Goal: Information Seeking & Learning: Check status

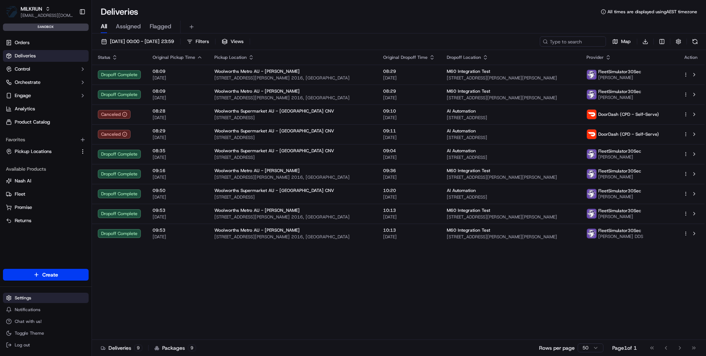
click at [39, 299] on html "MILKRUN [EMAIL_ADDRESS][DOMAIN_NAME] Toggle Sidebar sandbox Orders Deliveries C…" at bounding box center [353, 178] width 706 height 356
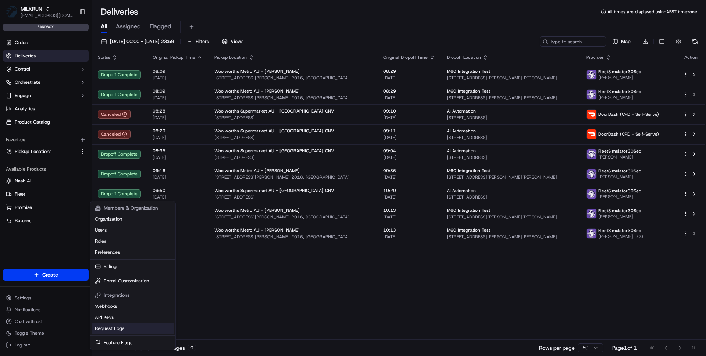
click at [107, 326] on link "Request Logs" at bounding box center [133, 328] width 82 height 11
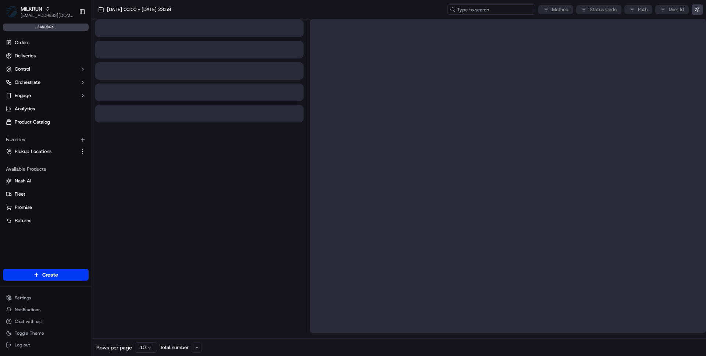
click at [484, 5] on input at bounding box center [491, 9] width 88 height 10
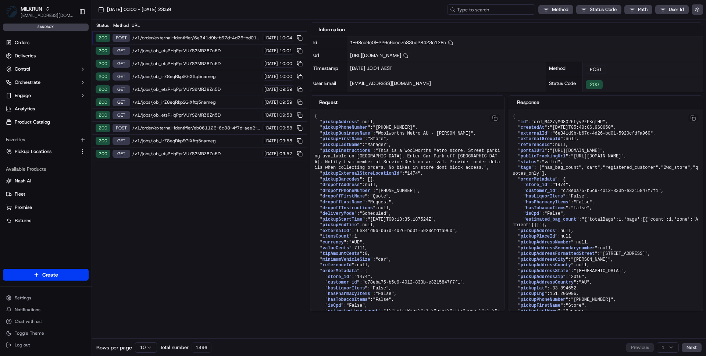
paste input "job_jBepW2WVZhcjikArRfMtXQ"
type input "job_jBepW2WVZhcjikArRfMtXQ"
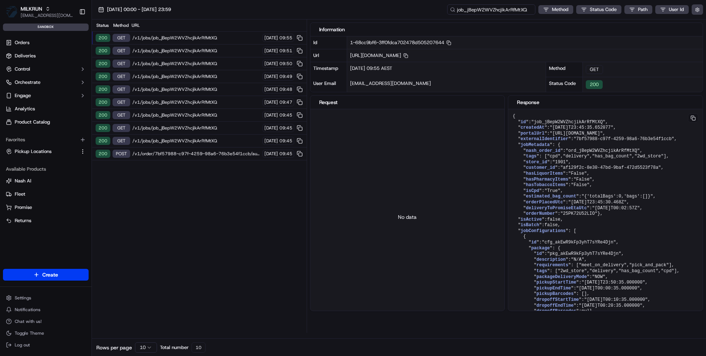
click at [487, 11] on input "job_jBepW2WVZhcjikArRfMtXQ" at bounding box center [491, 9] width 88 height 10
drag, startPoint x: 463, startPoint y: 9, endPoint x: 444, endPoint y: 9, distance: 19.5
click at [444, 9] on div "19/09/2025 00:00 - 19/09/2025 23:59 job_jBepW2WVZhcjikArRfMtXQ Method Status Co…" at bounding box center [399, 9] width 614 height 19
type input "ord_jBepW2WVZhcjikArRfMtXQ"
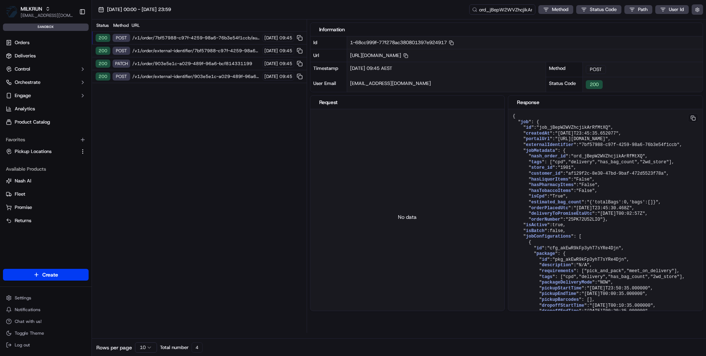
click at [188, 38] on span "/v1/order/7bf57988-c97f-4259-98a6-76b3e54f1ccb/autodispatch" at bounding box center [196, 38] width 128 height 6
click at [183, 52] on span "/v1/order/external-identifier/7bf57988-c97f-4259-98a6-76b3e54f1ccb" at bounding box center [196, 51] width 128 height 6
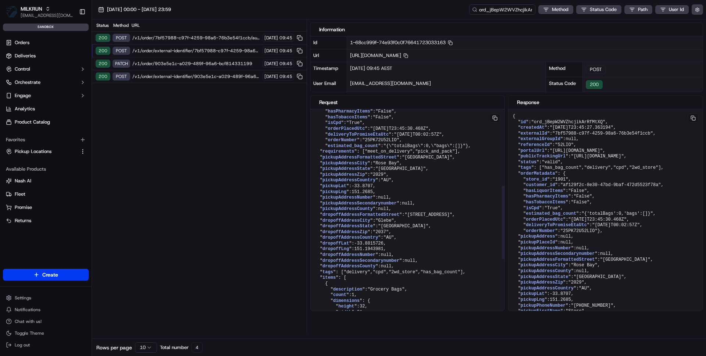
scroll to position [169, 0]
drag, startPoint x: 326, startPoint y: 166, endPoint x: 370, endPoint y: 174, distance: 45.6
click at [370, 174] on pre "{ " pickupAddress ": null , " pickupPhoneNumber ": "+61285659315" , " pickupBus…" at bounding box center [407, 211] width 194 height 542
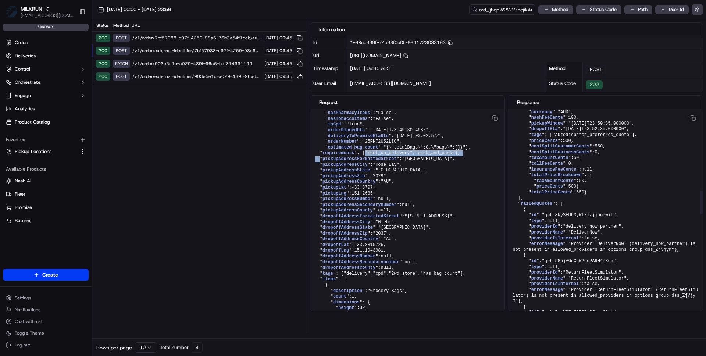
scroll to position [743, 0]
drag, startPoint x: 549, startPoint y: 166, endPoint x: 577, endPoint y: 165, distance: 27.2
click at [577, 165] on pre "{ " id ": "ord_jBepW2WVZhcjikArRfMtXQ" , " createdAt ": "2025-09-18T23:45:27.36…" at bounding box center [605, 239] width 194 height 1745
click at [543, 164] on pre "{ " id ": "ord_jBepW2WVZhcjikArRfMtXQ" , " createdAt ": "2025-09-18T23:45:27.36…" at bounding box center [605, 239] width 194 height 1745
drag, startPoint x: 531, startPoint y: 164, endPoint x: 578, endPoint y: 164, distance: 46.7
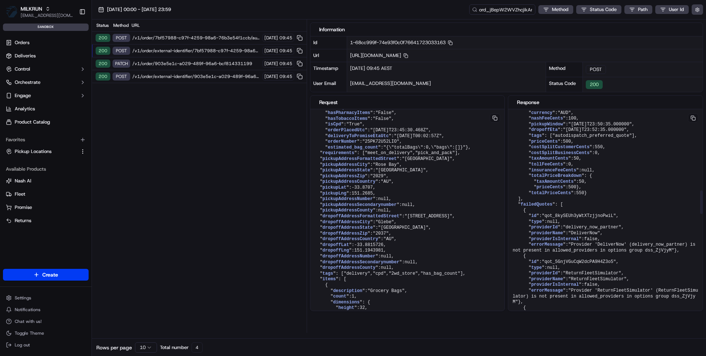
click at [578, 164] on pre "{ " id ": "ord_jBepW2WVZhcjikArRfMtXQ" , " createdAt ": "2025-09-18T23:45:27.36…" at bounding box center [605, 239] width 194 height 1745
drag, startPoint x: 568, startPoint y: 172, endPoint x: 624, endPoint y: 180, distance: 55.7
click at [624, 180] on pre "{ " id ": "ord_jBepW2WVZhcjikArRfMtXQ" , " createdAt ": "2025-09-18T23:45:27.36…" at bounding box center [605, 239] width 194 height 1745
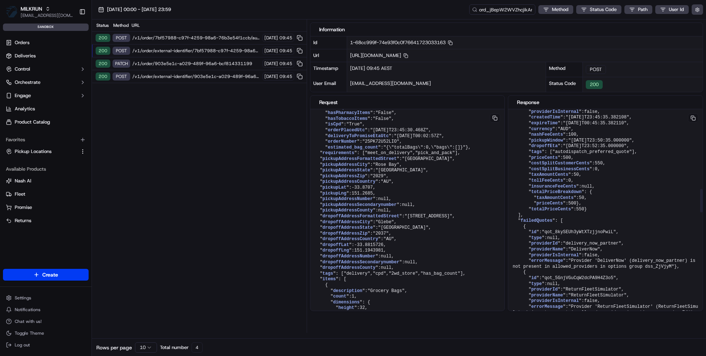
scroll to position [725, 0]
click at [160, 73] on span "/v1/order/external-identifier/903e5e1c-a029-489f-96a6-bcf814331199" at bounding box center [196, 76] width 128 height 6
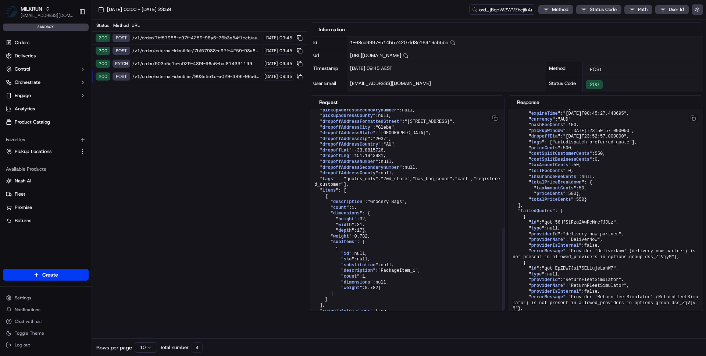
scroll to position [295, 0]
click at [498, 11] on input "ord_jBepW2WVZhcjikArRfMtXQ" at bounding box center [491, 9] width 88 height 10
click at [467, 13] on input "ord_jBepW2WVZhcjikArRfMtXQ" at bounding box center [491, 9] width 88 height 10
drag, startPoint x: 456, startPoint y: 10, endPoint x: 521, endPoint y: 8, distance: 65.1
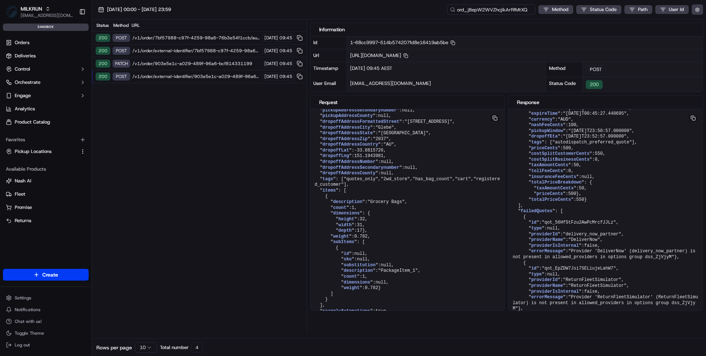
click at [521, 8] on input "ord_jBepW2WVZhcjikArRfMtXQ" at bounding box center [491, 9] width 88 height 10
click at [213, 78] on span "/v1/order/external-identifier/903e5e1c-a029-489f-96a6-bcf814331199" at bounding box center [196, 76] width 128 height 6
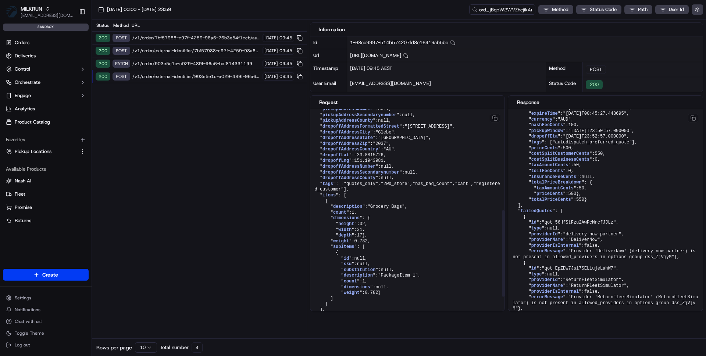
scroll to position [321, 0]
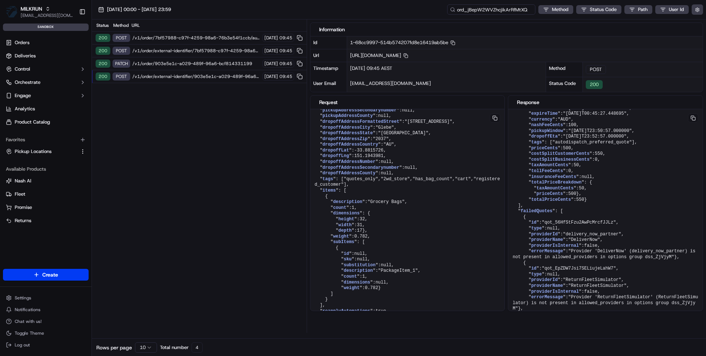
click at [498, 7] on input "ord_jBepW2WVZhcjikArRfMtXQ" at bounding box center [491, 9] width 88 height 10
paste input "job_hsSoLpEcTwQRrCcPeycqFK"
type input "job_hsSoLpEcTwQRrCcPeycqFK"
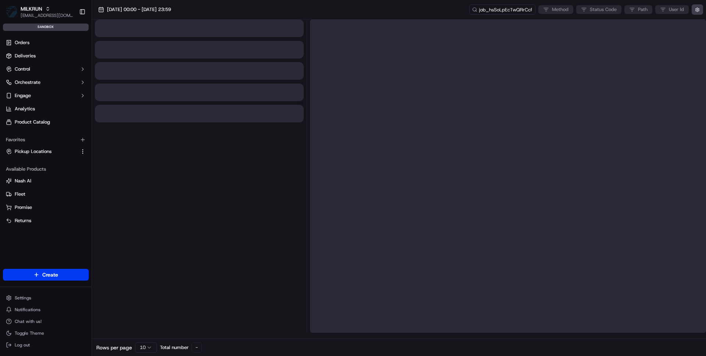
click at [463, 9] on div "19/09/2025 00:00 - 19/09/2025 23:59 job_hsSoLpEcTwQRrCcPeycqFK Method Status Co…" at bounding box center [399, 9] width 614 height 19
click at [495, 9] on input "job_hsSoLpEcTwQRrCcPeycqFK" at bounding box center [491, 9] width 88 height 10
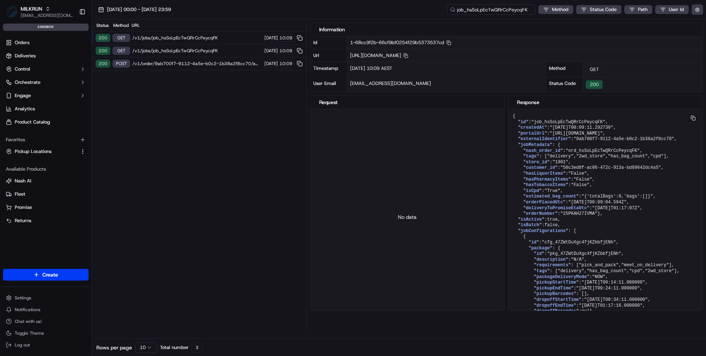
drag, startPoint x: 463, startPoint y: 9, endPoint x: 434, endPoint y: 9, distance: 29.4
click at [434, 9] on div "19/09/2025 00:00 - 19/09/2025 23:59 job_hsSoLpEcTwQRrCcPeycqFK Method Status Co…" at bounding box center [399, 9] width 614 height 19
type input "ord_hsSoLpEcTwQRrCcPeycqFK"
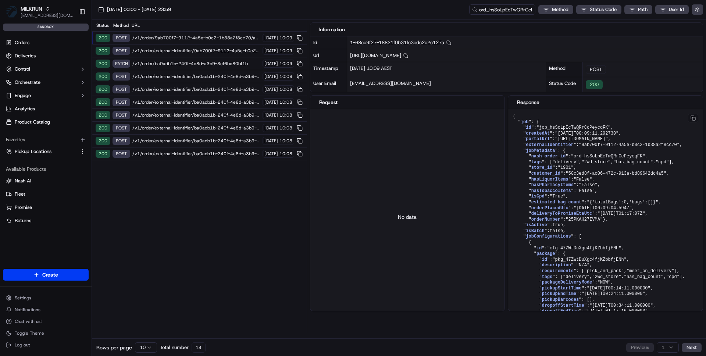
click at [212, 156] on span "/v1/order/external-identifier/ba0adb1b-240f-4e8d-a3b9-3ef6bc80bf1b" at bounding box center [196, 154] width 128 height 6
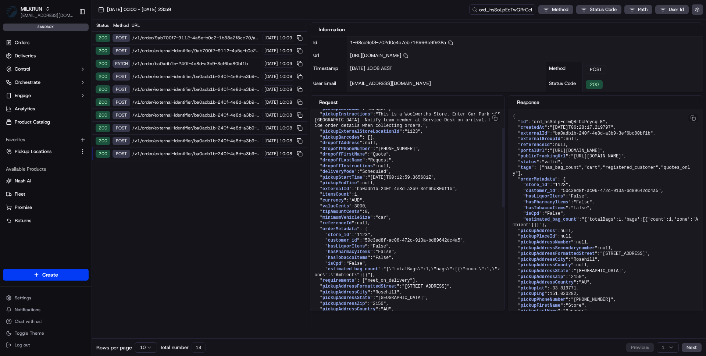
scroll to position [58, 0]
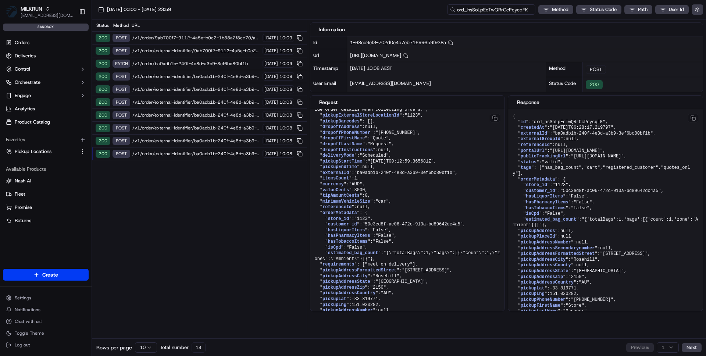
click at [498, 11] on input "ord_hsSoLpEcTwQRrCcPeycqFK" at bounding box center [491, 9] width 88 height 10
drag, startPoint x: 463, startPoint y: 11, endPoint x: 440, endPoint y: 15, distance: 22.7
click at [441, 15] on div "19/09/2025 00:00 - 19/09/2025 23:59 ord_hsSoLpEcTwQRrCcPeycqFK Method Status Co…" at bounding box center [399, 9] width 614 height 19
click at [194, 153] on span "/v1/order/external-identifier/ba0adb1b-240f-4e8d-a3b9-3ef6bc80bf1b" at bounding box center [196, 154] width 128 height 6
click at [206, 137] on div "200 POST /v1/order/external-identifier/ba0adb1b-240f-4e8d-a3b9-3ef6bc80bf1b 19/…" at bounding box center [199, 140] width 215 height 13
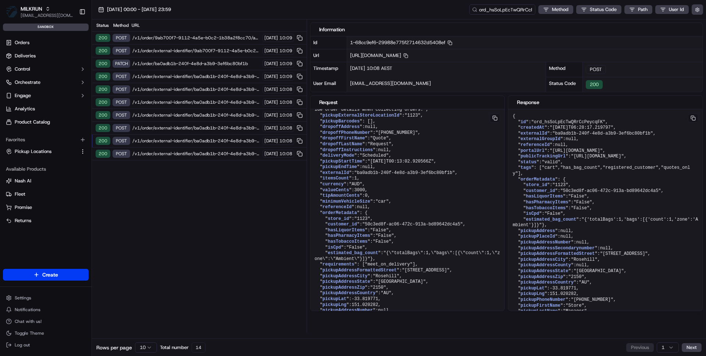
click at [202, 129] on span "/v1/order/external-identifier/ba0adb1b-240f-4e8d-a3b9-3ef6bc80bf1b" at bounding box center [196, 128] width 128 height 6
click at [200, 114] on span "/v1/order/external-identifier/ba0adb1b-240f-4e8d-a3b9-3ef6bc80bf1b" at bounding box center [196, 115] width 128 height 6
click at [197, 100] on span "/v1/order/external-identifier/ba0adb1b-240f-4e8d-a3b9-3ef6bc80bf1b" at bounding box center [196, 102] width 128 height 6
click at [196, 87] on span "/v1/order/external-identifier/ba0adb1b-240f-4e8d-a3b9-3ef6bc80bf1b" at bounding box center [196, 89] width 128 height 6
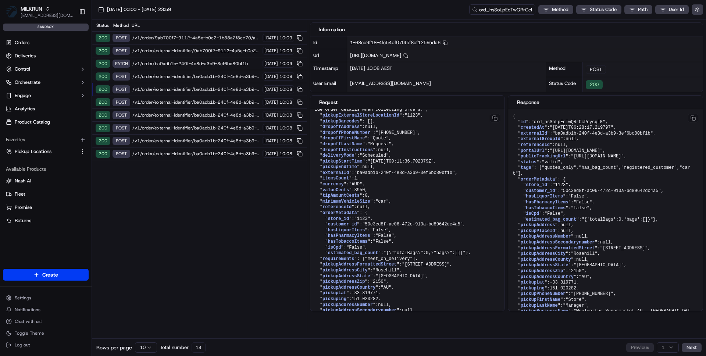
click at [190, 64] on span "/v1/order/ba0adb1b-240f-4e8d-a3b9-3ef6bc80bf1b" at bounding box center [196, 64] width 128 height 6
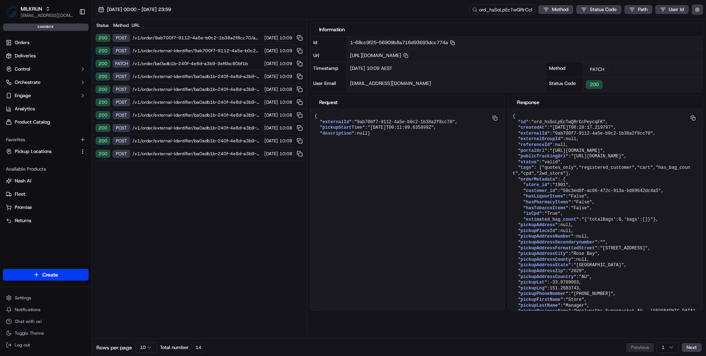
click at [190, 50] on span "/v1/order/external-identifier/9ab700f7-9112-4a5e-b0c2-1b38a2f8cc70" at bounding box center [196, 51] width 128 height 6
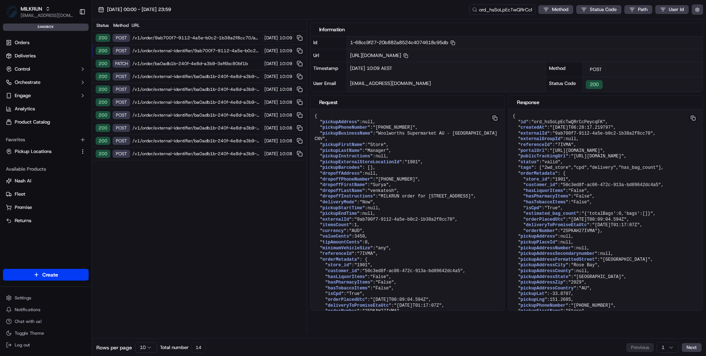
click at [184, 149] on div "200 POST /v1/order/external-identifier/ba0adb1b-240f-4e8d-a3b9-3ef6bc80bf1b 19/…" at bounding box center [199, 153] width 215 height 13
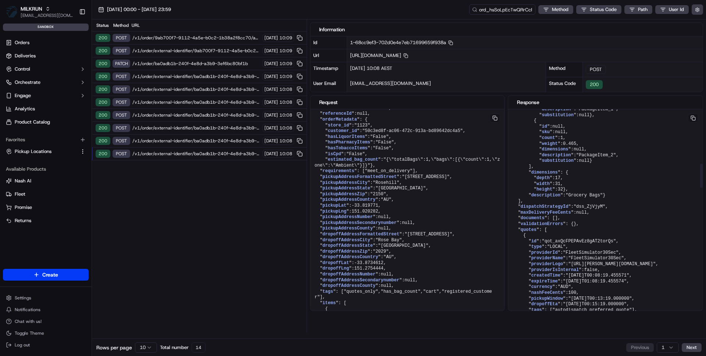
scroll to position [556, 0]
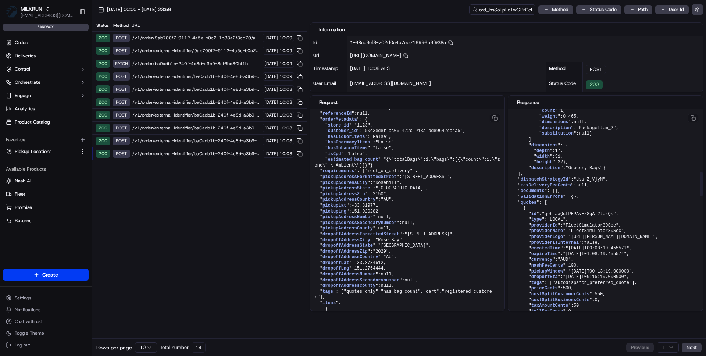
click at [186, 140] on span "/v1/order/external-identifier/ba0adb1b-240f-4e8d-a3b9-3ef6bc80bf1b" at bounding box center [196, 141] width 128 height 6
click at [185, 126] on span "/v1/order/external-identifier/ba0adb1b-240f-4e8d-a3b9-3ef6bc80bf1b" at bounding box center [196, 128] width 128 height 6
click at [183, 113] on span "/v1/order/external-identifier/ba0adb1b-240f-4e8d-a3b9-3ef6bc80bf1b" at bounding box center [196, 115] width 128 height 6
click at [186, 100] on span "/v1/order/external-identifier/ba0adb1b-240f-4e8d-a3b9-3ef6bc80bf1b" at bounding box center [196, 102] width 128 height 6
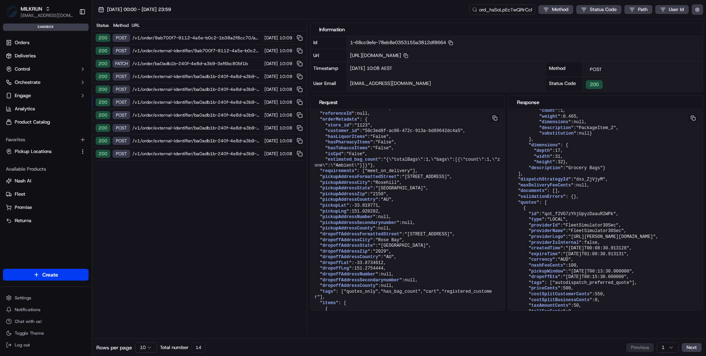
click at [184, 86] on span "/v1/order/external-identifier/ba0adb1b-240f-4e8d-a3b9-3ef6bc80bf1b" at bounding box center [196, 89] width 128 height 6
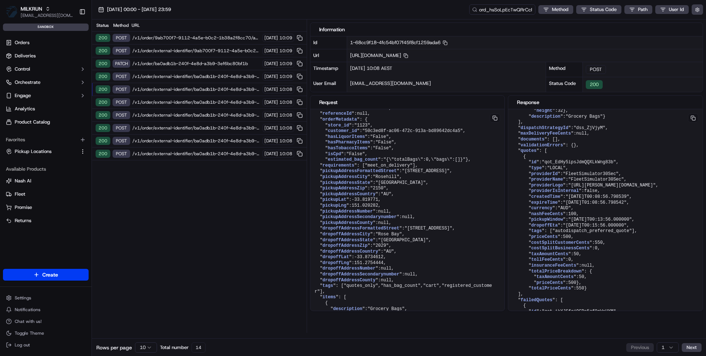
click at [179, 52] on span "/v1/order/external-identifier/9ab700f7-9112-4a5e-b0c2-1b38a2f8cc70" at bounding box center [196, 51] width 128 height 6
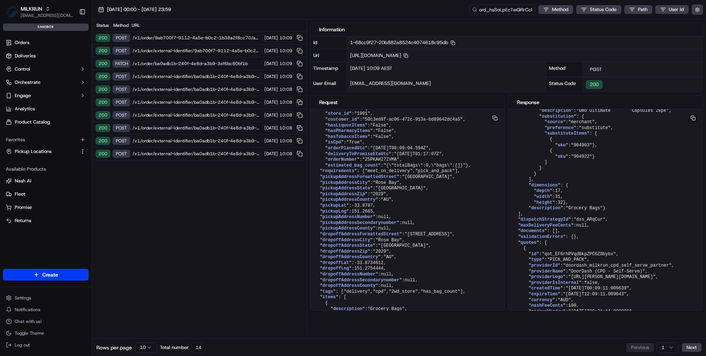
click at [158, 62] on span "/v1/order/ba0adb1b-240f-4e8d-a3b9-3ef6bc80bf1b" at bounding box center [196, 64] width 128 height 6
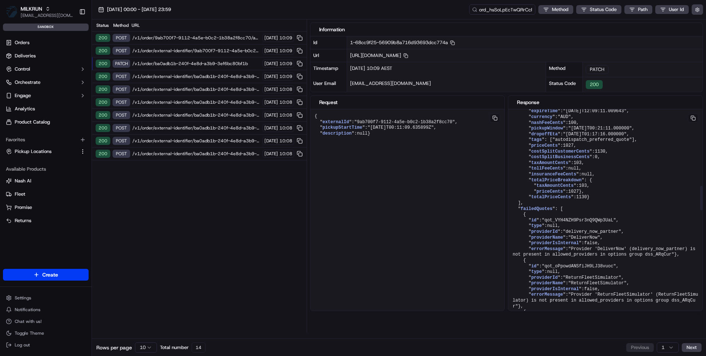
scroll to position [654, 0]
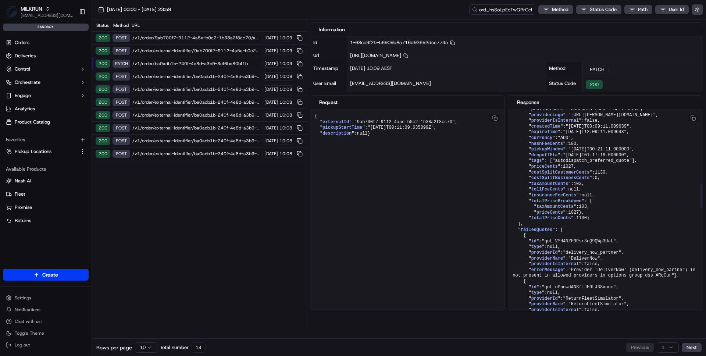
drag, startPoint x: 550, startPoint y: 178, endPoint x: 587, endPoint y: 177, distance: 36.4
click at [586, 100] on span ""PICK_AND_PACK"" at bounding box center [567, 97] width 40 height 5
click at [175, 76] on span "/v1/order/external-identifier/ba0adb1b-240f-4e8d-a3b9-3ef6bc80bf1b" at bounding box center [196, 76] width 128 height 6
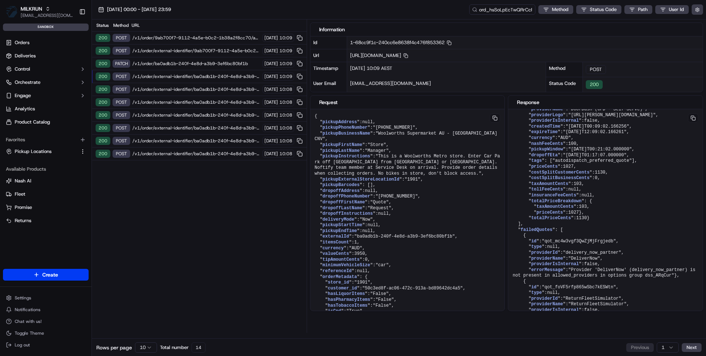
click at [175, 76] on span "/v1/order/external-identifier/ba0adb1b-240f-4e8d-a3b9-3ef6bc80bf1b" at bounding box center [196, 76] width 128 height 6
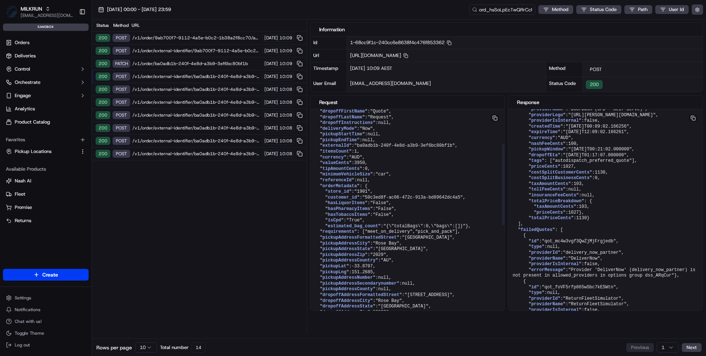
scroll to position [92, 0]
drag, startPoint x: 326, startPoint y: 237, endPoint x: 368, endPoint y: 239, distance: 41.9
click at [369, 239] on pre "{ " pickupAddress ": null , " pickupPhoneNumber ": "+61285659315" , " pickupBus…" at bounding box center [407, 265] width 194 height 496
drag, startPoint x: 550, startPoint y: 180, endPoint x: 592, endPoint y: 178, distance: 42.7
click at [592, 178] on pre "{ " id ": "ord_hsSoLpEcTwQRrCcPeycqFK" , " createdAt ": "2025-09-16T06:28:17.21…" at bounding box center [605, 296] width 194 height 1682
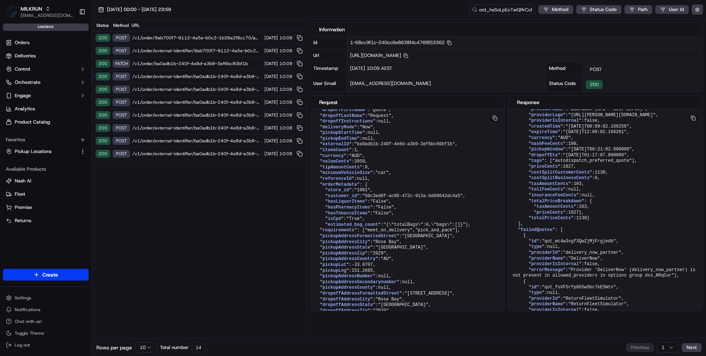
click at [165, 78] on span "/v1/order/external-identifier/ba0adb1b-240f-4e8d-a3b9-3ef6bc80bf1b" at bounding box center [196, 76] width 128 height 6
click at [174, 36] on span "/v1/order/9ab700f7-9112-4a5e-b0c2-1b38a2f8cc70/autodispatch" at bounding box center [196, 38] width 128 height 6
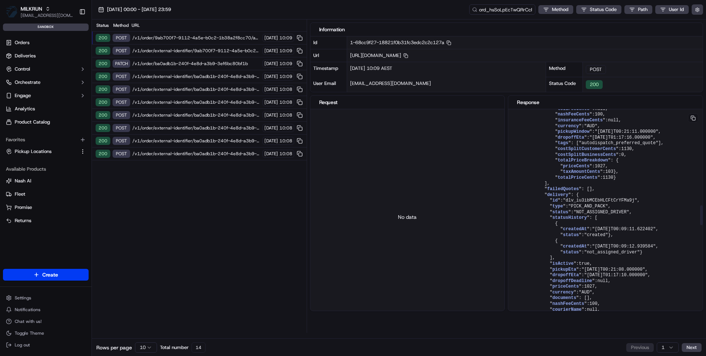
scroll to position [1039, 0]
click at [187, 74] on span "/v1/order/external-identifier/ba0adb1b-240f-4e8d-a3b9-3ef6bc80bf1b" at bounding box center [196, 76] width 128 height 6
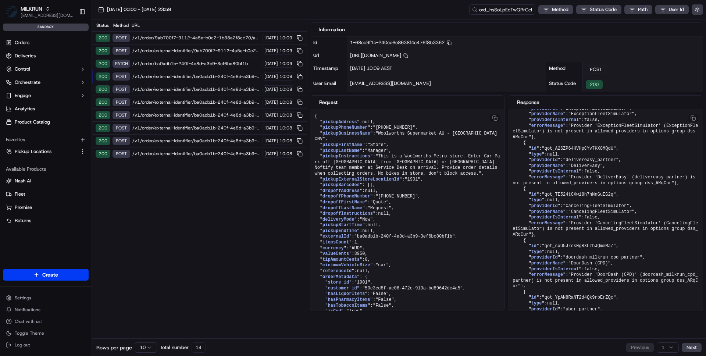
click at [181, 94] on div "200 POST /v1/order/external-identifier/ba0adb1b-240f-4e8d-a3b9-3ef6bc80bf1b 19/…" at bounding box center [199, 89] width 215 height 13
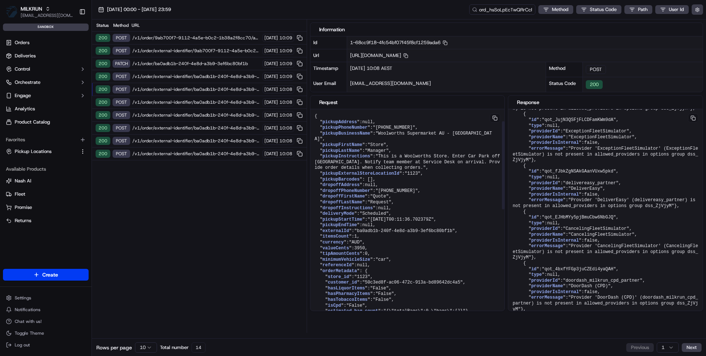
scroll to position [109, 0]
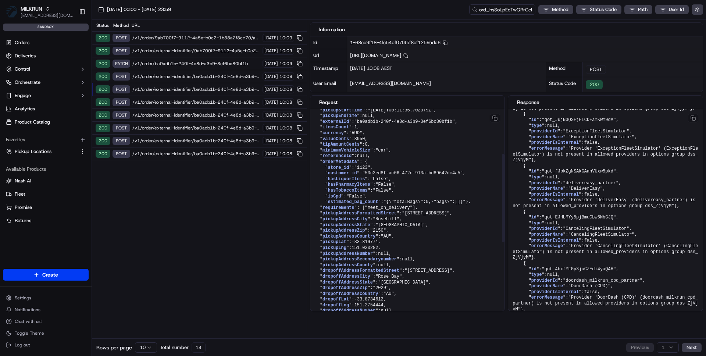
click at [168, 36] on span "/v1/order/9ab700f7-9112-4a5e-b0c2-1b38a2f8cc70/autodispatch" at bounding box center [196, 38] width 128 height 6
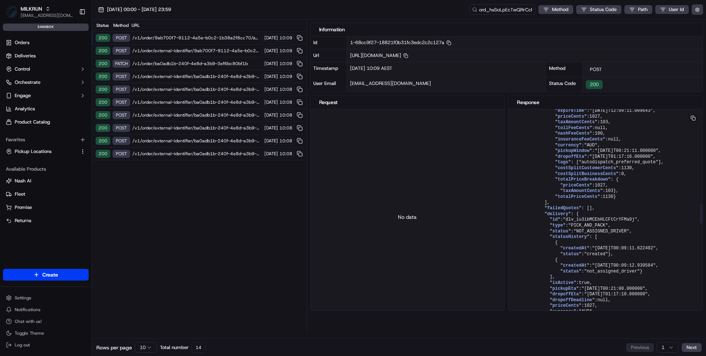
scroll to position [1020, 0]
click at [170, 48] on span "/v1/order/external-identifier/9ab700f7-9112-4a5e-b0c2-1b38a2f8cc70" at bounding box center [196, 51] width 128 height 6
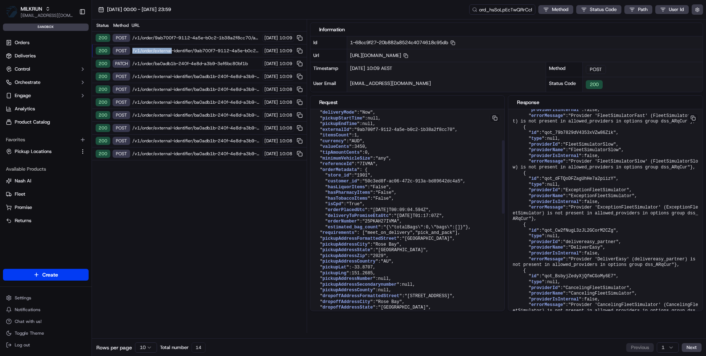
scroll to position [92, 0]
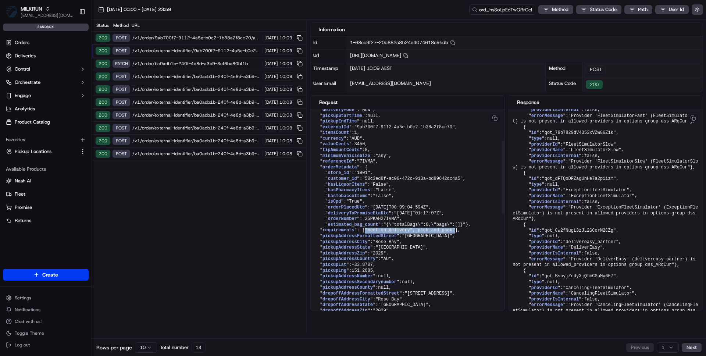
drag, startPoint x: 324, startPoint y: 242, endPoint x: 375, endPoint y: 247, distance: 50.9
click at [375, 247] on pre "{ " pickupAddress ": null , " pickupPhoneNumber ": "+61285659315" , " pickupBus…" at bounding box center [407, 288] width 194 height 542
click at [371, 246] on pre "{ " pickupAddress ": null , " pickupPhoneNumber ": "+61285659315" , " pickupBus…" at bounding box center [407, 288] width 194 height 542
click at [145, 64] on span "/v1/order/ba0adb1b-240f-4e8d-a3b9-3ef6bc80bf1b" at bounding box center [196, 64] width 128 height 6
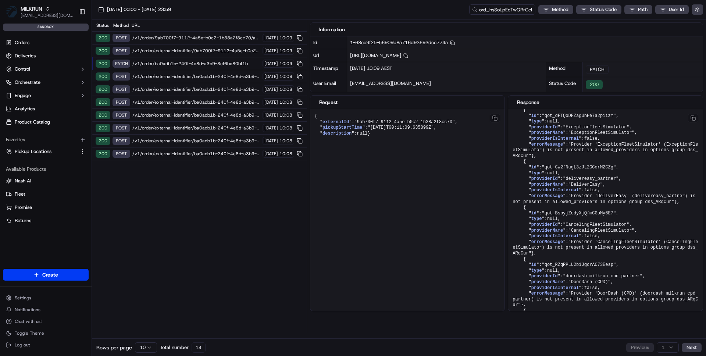
click at [146, 80] on div "200 POST /v1/order/external-identifier/ba0adb1b-240f-4e8d-a3b9-3ef6bc80bf1b 19/…" at bounding box center [199, 76] width 215 height 13
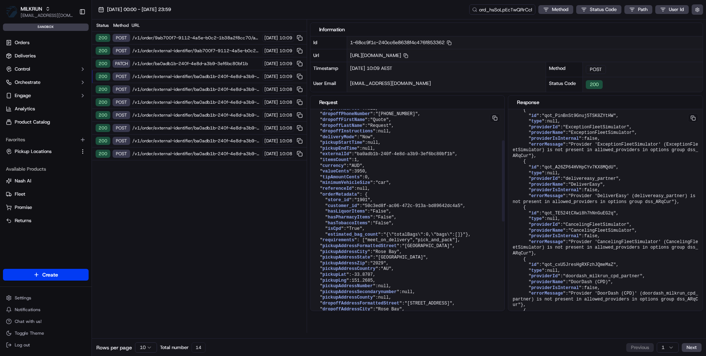
scroll to position [83, 0]
drag, startPoint x: 341, startPoint y: 246, endPoint x: 369, endPoint y: 250, distance: 28.2
click at [369, 250] on pre "{ " pickupAddress ": null , " pickupPhoneNumber ": "+61285659315" , " pickupBus…" at bounding box center [407, 274] width 194 height 496
drag, startPoint x: 371, startPoint y: 250, endPoint x: 325, endPoint y: 247, distance: 46.0
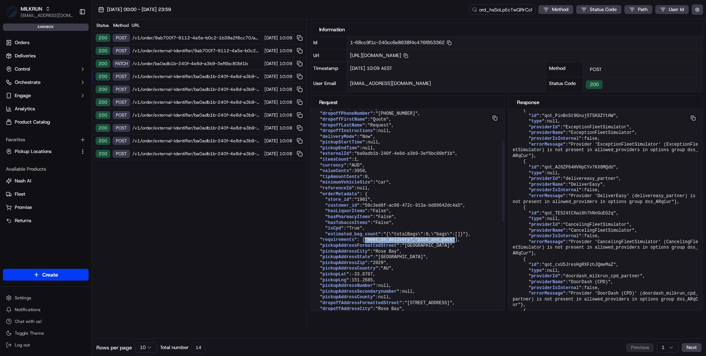
click at [325, 247] on pre "{ " pickupAddress ": null , " pickupPhoneNumber ": "+61285659315" , " pickupBus…" at bounding box center [407, 274] width 194 height 496
click at [177, 90] on span "/v1/order/external-identifier/ba0adb1b-240f-4e8d-a3b9-3ef6bc80bf1b" at bounding box center [196, 89] width 128 height 6
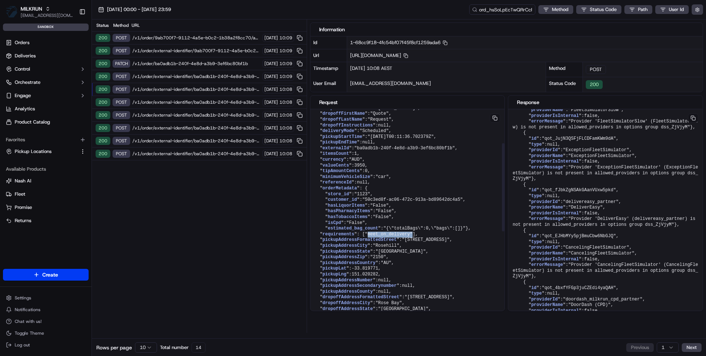
drag, startPoint x: 327, startPoint y: 239, endPoint x: 373, endPoint y: 239, distance: 46.7
click at [374, 239] on pre "{ " pickupAddress ": null , " pickupPhoneNumber ": "+61286332913" , " pickupBus…" at bounding box center [407, 262] width 194 height 473
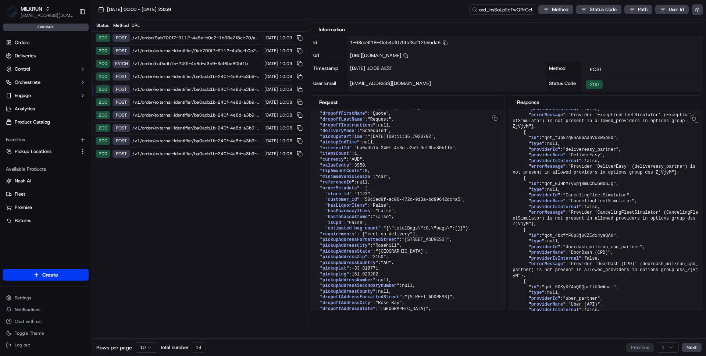
scroll to position [570, 0]
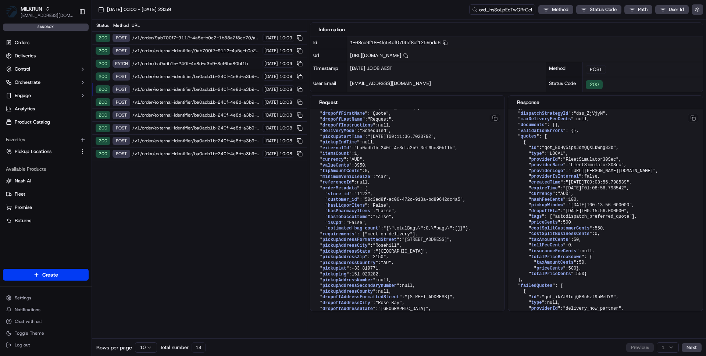
click at [158, 89] on span "/v1/order/external-identifier/ba0adb1b-240f-4e8d-a3b9-3ef6bc80bf1b" at bounding box center [196, 89] width 128 height 6
click at [158, 77] on span "/v1/order/external-identifier/ba0adb1b-240f-4e8d-a3b9-3ef6bc80bf1b" at bounding box center [196, 76] width 128 height 6
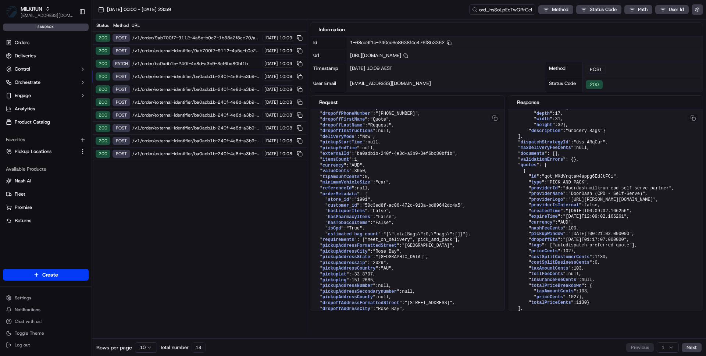
click at [157, 76] on span "/v1/order/external-identifier/ba0adb1b-240f-4e8d-a3b9-3ef6bc80bf1b" at bounding box center [196, 76] width 128 height 6
drag, startPoint x: 324, startPoint y: 249, endPoint x: 379, endPoint y: 248, distance: 55.1
click at [380, 248] on pre "{ " pickupAddress ": null , " pickupPhoneNumber ": "+61285659315" , " pickupBus…" at bounding box center [407, 274] width 194 height 496
drag, startPoint x: 549, startPoint y: 262, endPoint x: 589, endPoint y: 262, distance: 39.3
click at [586, 185] on span ""PICK_AND_PACK"" at bounding box center [567, 182] width 40 height 5
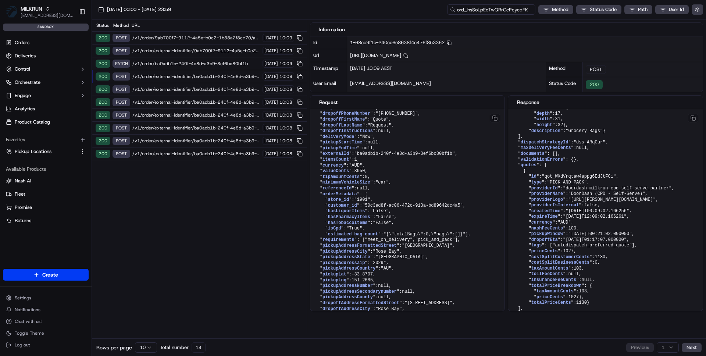
click at [491, 10] on input "ord_hsSoLpEcTwQRrCcPeycqFK" at bounding box center [491, 9] width 88 height 10
click at [478, 6] on input "ord_hsSoLpEcTwQRrCcPeycqFK" at bounding box center [491, 9] width 88 height 10
paste input "job_DnwYmgi98ewxTH3y23CJyS"
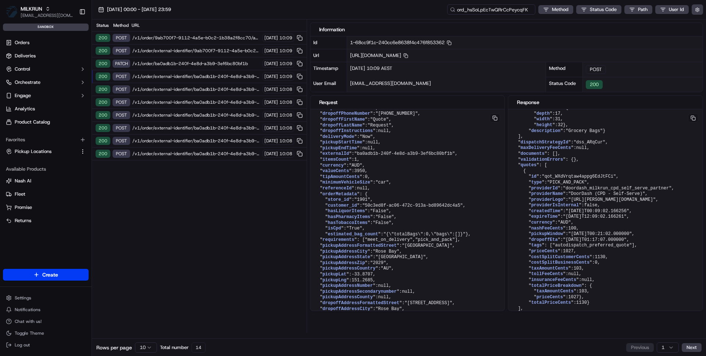
type input "job_DnwYmgi98ewxTH3y23CJyS"
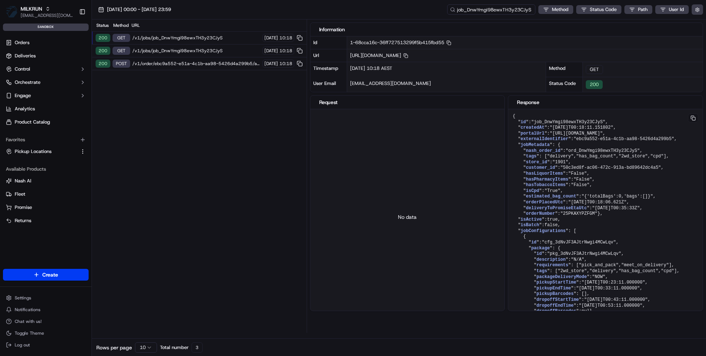
drag, startPoint x: 484, startPoint y: 10, endPoint x: 457, endPoint y: 10, distance: 27.2
click at [457, 10] on input "job_DnwYmgi98ewxTH3y23CJyS" at bounding box center [491, 9] width 88 height 10
click at [457, 13] on input "job_DnwYmgi98ewxTH3y23CJyS" at bounding box center [491, 9] width 88 height 10
drag, startPoint x: 464, startPoint y: 11, endPoint x: 443, endPoint y: 11, distance: 20.6
click at [444, 11] on div "19/09/2025 00:00 - 19/09/2025 23:59 job_DnwYmgi98ewxTH3y23CJyS Method Status Co…" at bounding box center [399, 9] width 614 height 19
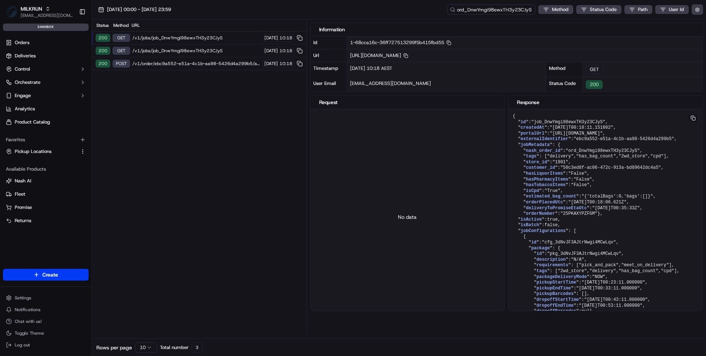
type input "ord_DnwYmgi98ewxTH3y23CJyS"
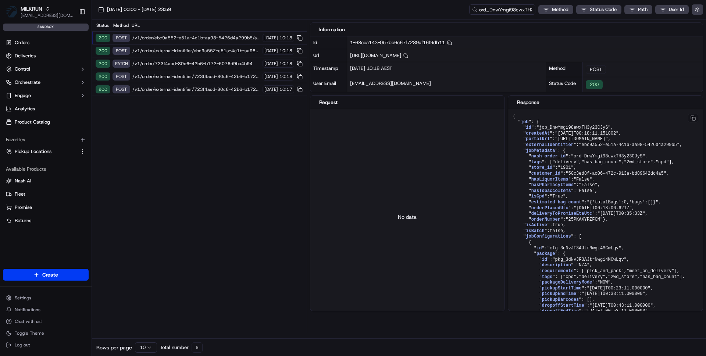
click at [198, 89] on span "/v1/order/external-identifier/723f4acd-80c6-42b6-b172-5076d9bc4b94" at bounding box center [196, 89] width 128 height 6
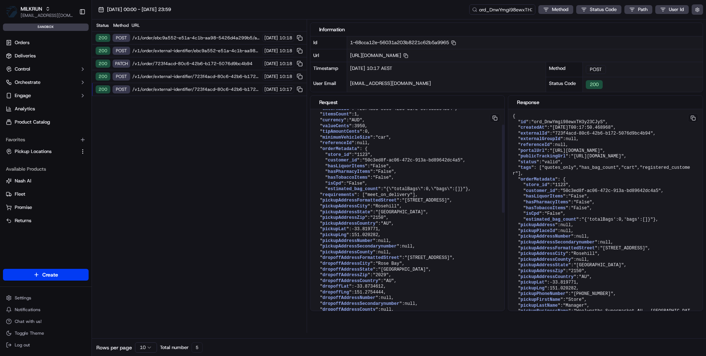
scroll to position [122, 0]
click at [191, 71] on div "200 POST /v1/order/external-identifier/723f4acd-80c6-42b6-b172-5076d9bc4b94 19/…" at bounding box center [199, 76] width 215 height 13
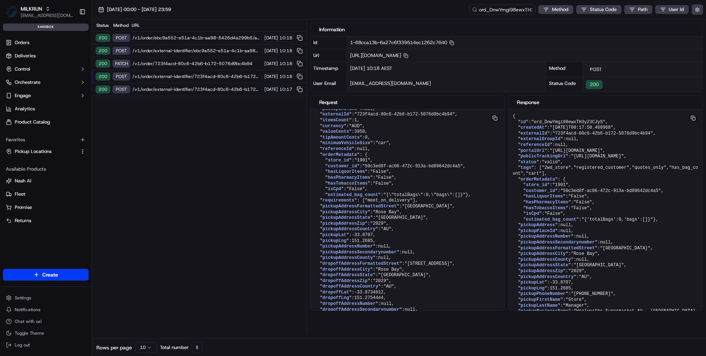
click at [192, 62] on span "/v1/order/723f4acd-80c6-42b6-b172-5076d9bc4b94" at bounding box center [196, 64] width 128 height 6
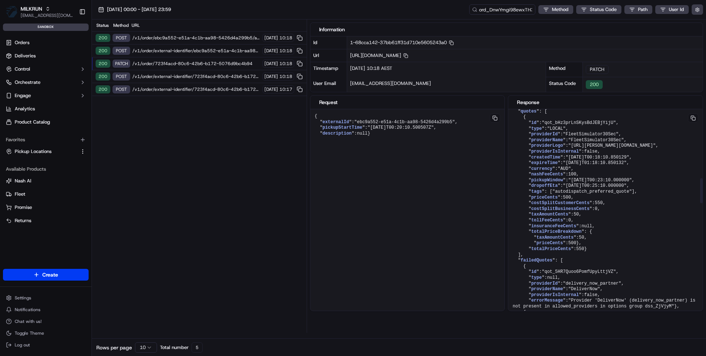
scroll to position [602, 0]
click at [190, 54] on div "200 POST /v1/order/external-identifier/ebc9a552-e51a-4c1b-aa98-5426d4a299b5 19/…" at bounding box center [199, 50] width 215 height 13
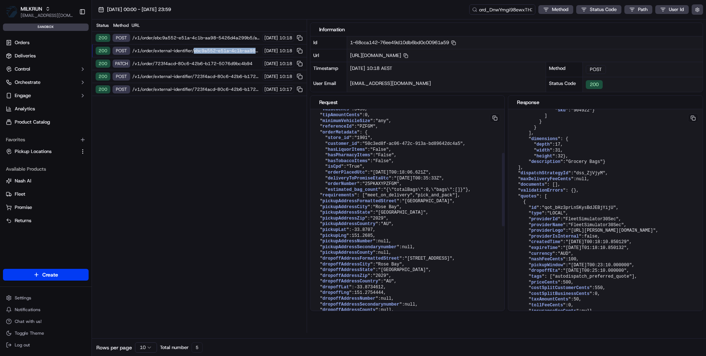
scroll to position [169, 0]
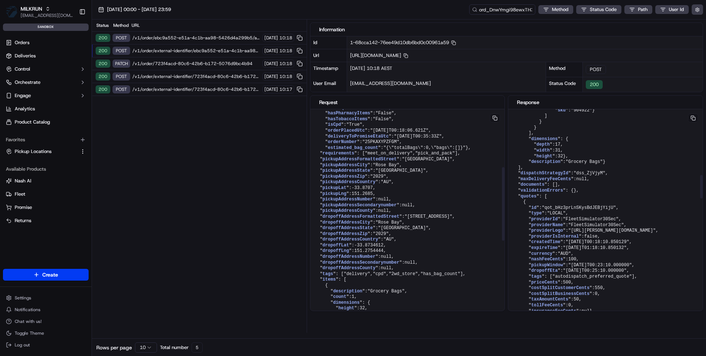
click at [203, 63] on span "/v1/order/723f4acd-80c6-42b6-b172-5076d9bc4b94" at bounding box center [196, 64] width 128 height 6
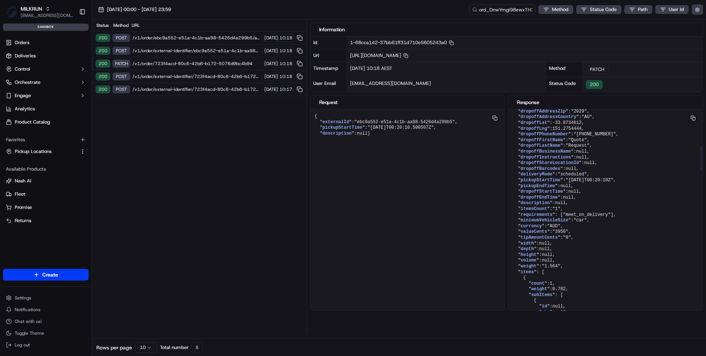
scroll to position [302, 0]
drag, startPoint x: 521, startPoint y: 261, endPoint x: 579, endPoint y: 260, distance: 57.7
click at [169, 75] on span "/v1/order/external-identifier/723f4acd-80c6-42b6-b172-5076d9bc4b94" at bounding box center [196, 76] width 128 height 6
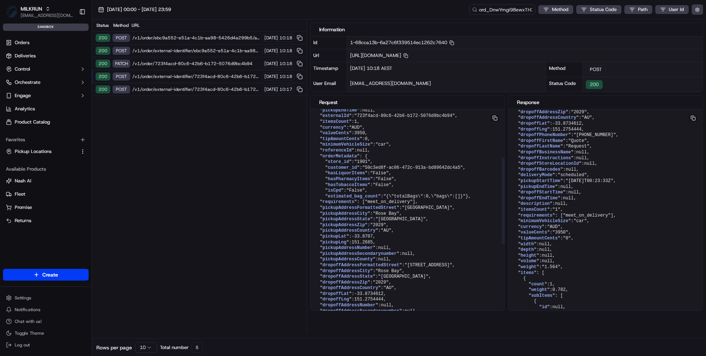
scroll to position [132, 0]
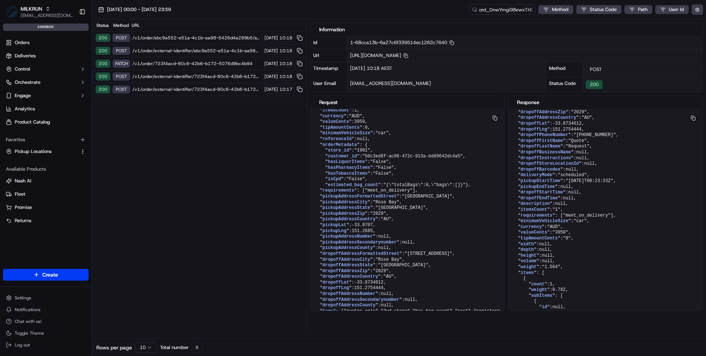
click at [156, 76] on span "/v1/order/external-identifier/723f4acd-80c6-42b6-b172-5076d9bc4b94" at bounding box center [196, 76] width 128 height 6
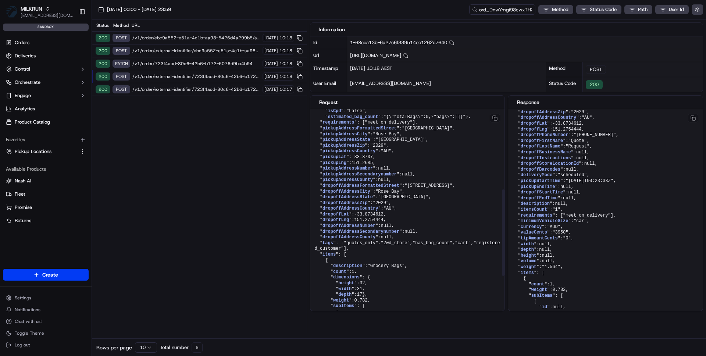
scroll to position [197, 0]
click at [193, 38] on span "/v1/order/ebc9a552-e51a-4c1b-aa98-5426d4a299b5/autodispatch" at bounding box center [196, 38] width 128 height 6
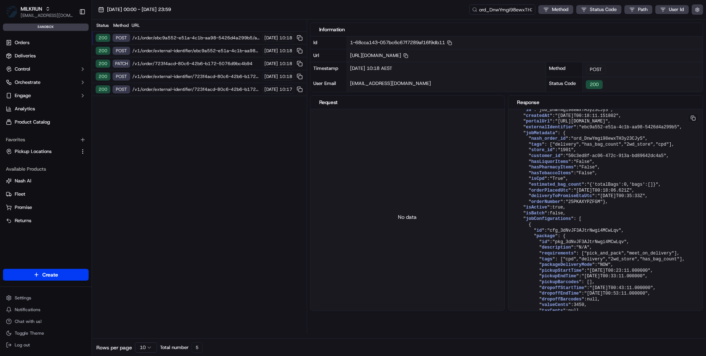
scroll to position [18, 0]
click at [485, 11] on input "ord_DnwYmgi98ewxTH3y23CJyS" at bounding box center [491, 9] width 88 height 10
paste input "job_oQipkQGJdca3PJ4JrQ6ppZ"
type input "job_oQipkQGJdca3PJ4JrQ6ppZ"
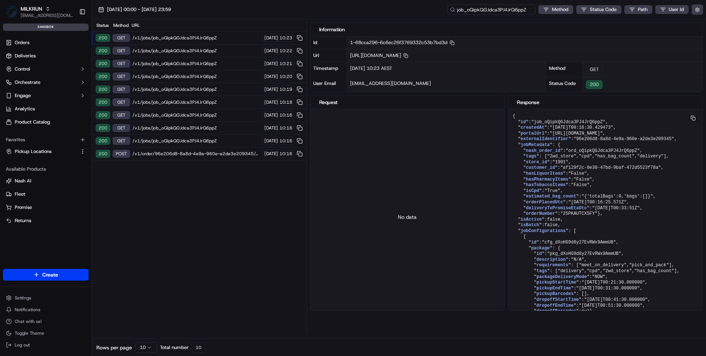
drag, startPoint x: 485, startPoint y: 9, endPoint x: 464, endPoint y: 9, distance: 20.9
click at [464, 9] on input "job_oQipkQGJdca3PJ4JrQ6ppZ" at bounding box center [491, 9] width 88 height 10
click at [462, 11] on input "job_oQipkQGJdca3PJ4JrQ6ppZ" at bounding box center [491, 9] width 88 height 10
drag, startPoint x: 464, startPoint y: 11, endPoint x: 446, endPoint y: 11, distance: 17.6
click at [447, 11] on input "job_oQipkQGJdca3PJ4JrQ6ppZ" at bounding box center [491, 9] width 88 height 10
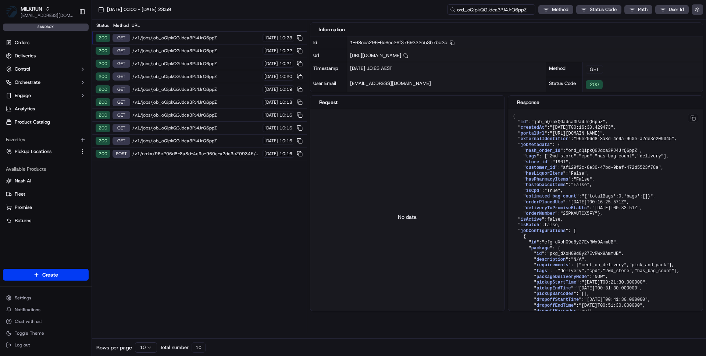
type input "ord_oQipkQGJdca3PJ4JrQ6ppZ"
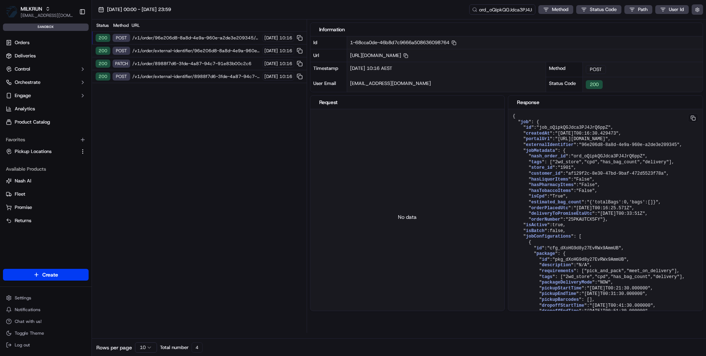
click at [194, 75] on span "/v1/order/external-identifier/8988f7d6-3fde-4a87-94c7-91e83b00c2c6" at bounding box center [196, 76] width 128 height 6
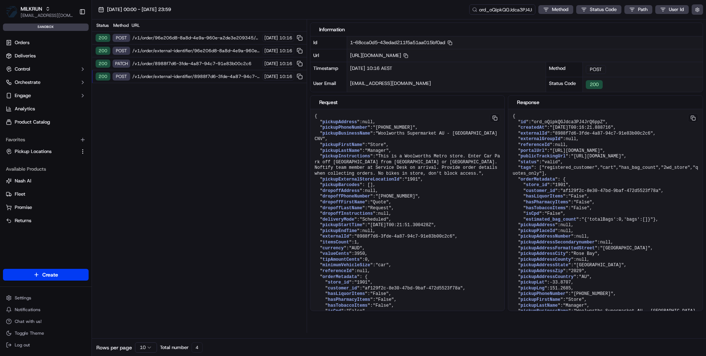
click at [184, 39] on span "/v1/order/96e206d8-8a8d-4e9a-960e-a2de3e209345/autodispatch" at bounding box center [196, 38] width 128 height 6
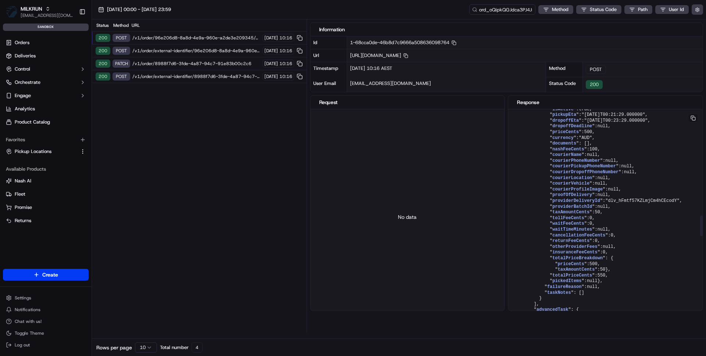
scroll to position [1175, 0]
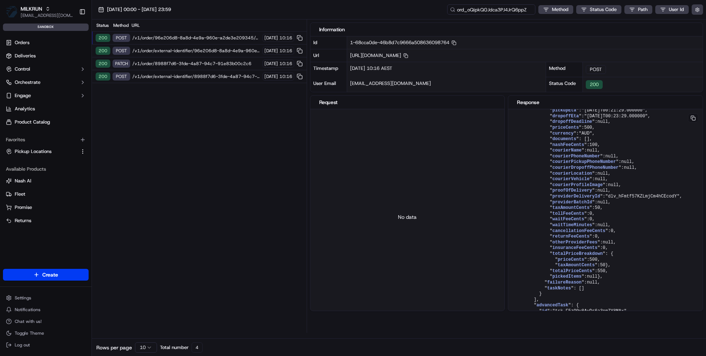
click at [504, 8] on input "ord_oQipkQGJdca3PJ4JrQ6ppZ" at bounding box center [491, 9] width 88 height 10
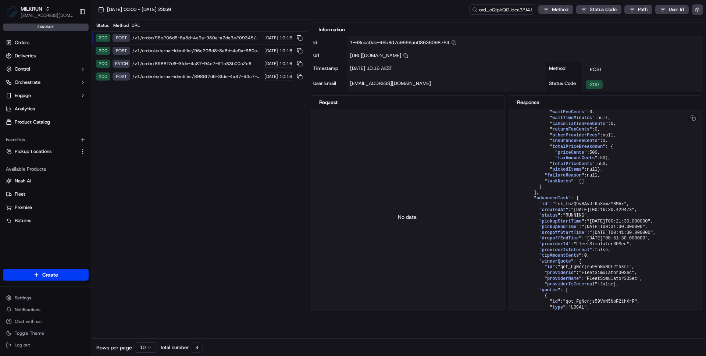
scroll to position [1285, 0]
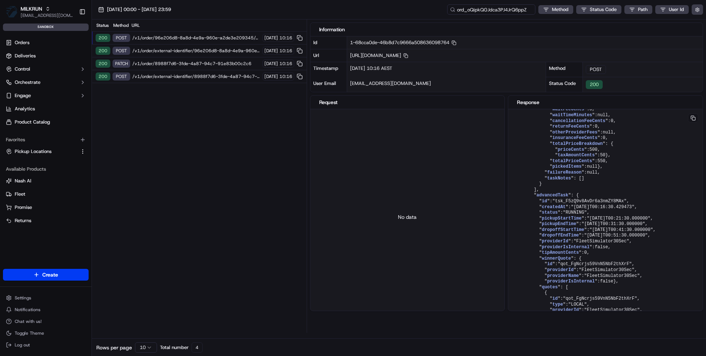
click at [493, 7] on input "ord_oQipkQGJdca3PJ4JrQ6ppZ" at bounding box center [491, 9] width 88 height 10
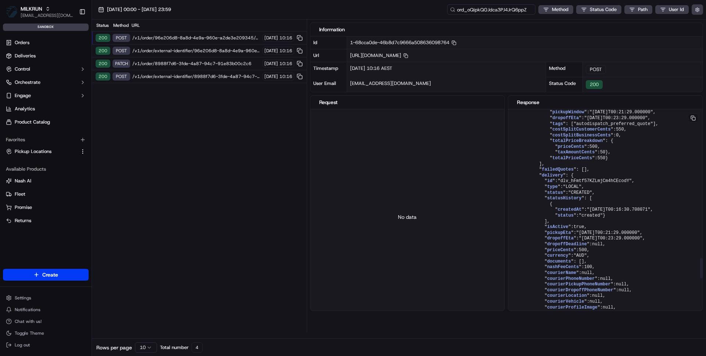
scroll to position [1552, 0]
click at [599, 4] on span ""FleetSimulator30Sec"" at bounding box center [605, 1] width 55 height 5
copy span "FleetSimulator30Sec"
click at [162, 72] on div "200 POST /v1/order/external-identifier/8988f7d6-3fde-4a87-94c7-91e83b00c2c6 19/…" at bounding box center [199, 76] width 215 height 13
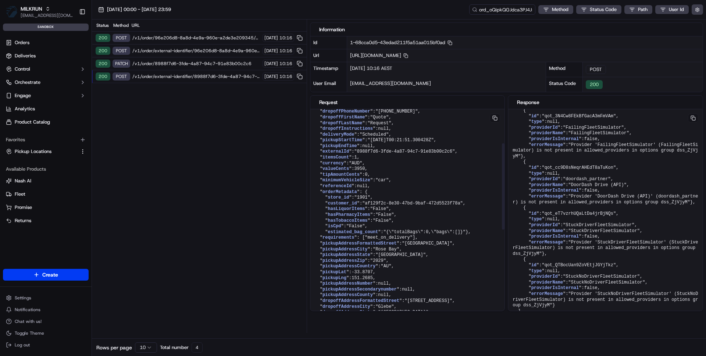
scroll to position [102, 0]
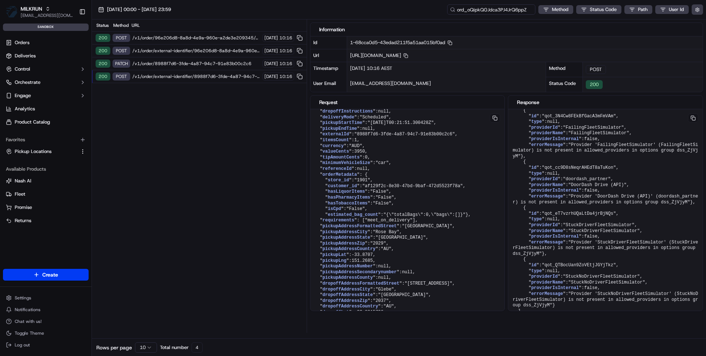
click at [499, 8] on input "ord_oQipkQGJdca3PJ4JrQ6ppZ" at bounding box center [491, 9] width 88 height 10
paste input "job_LYWWhrFjJEf82oRSJSeuGz"
type input "job_LYWWhrFjJEf82oRSJSeuGz"
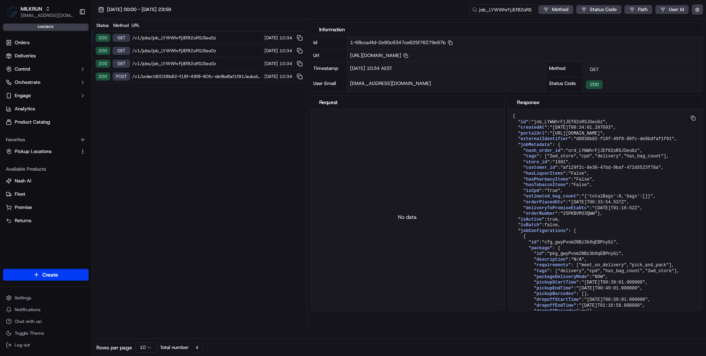
click at [166, 78] on span "/v1/order/d0038b82-f18f-49f8-80fc-de9bdfaf1f91/autodispatch" at bounding box center [196, 76] width 128 height 6
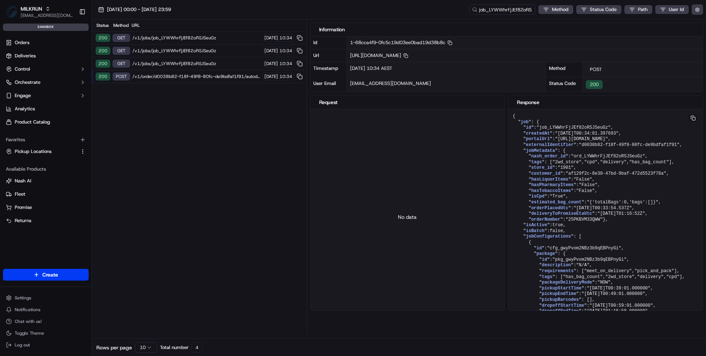
click at [166, 77] on span "/v1/order/d0038b82-f18f-49f8-80fc-de9bdfaf1f91/autodispatch" at bounding box center [196, 76] width 128 height 6
drag, startPoint x: 485, startPoint y: 8, endPoint x: 448, endPoint y: 8, distance: 37.1
click at [448, 8] on input "job_LYWWhrFjJEf82oRSJSeuGz" at bounding box center [491, 9] width 88 height 10
drag, startPoint x: 463, startPoint y: 10, endPoint x: 444, endPoint y: 10, distance: 19.1
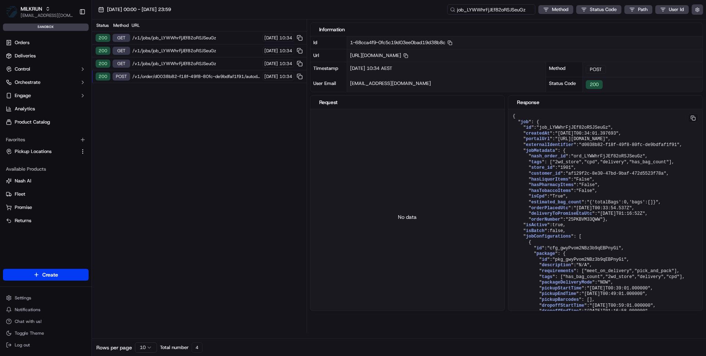
click at [445, 10] on div "19/09/2025 00:00 - 19/09/2025 23:59 job_LYWWhrFjJEf82oRSJSeuGz Method Status Co…" at bounding box center [399, 9] width 614 height 19
type input "ord_LYWWhrFjJEf82oRSJSeuGz"
click at [203, 73] on span "/v1/order/external-identifier/6095e512-febf-4030-add7-023fa8220666" at bounding box center [196, 76] width 128 height 6
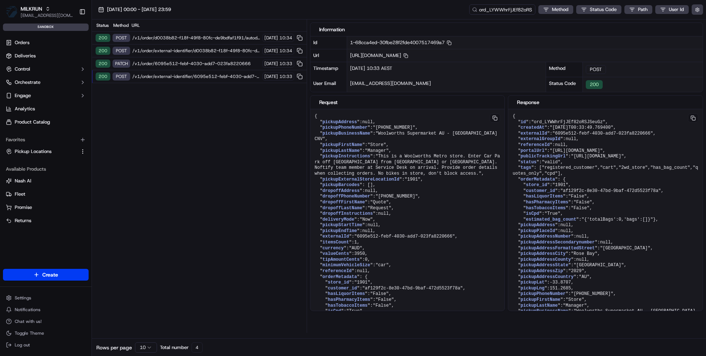
click at [205, 37] on span "/v1/order/d0038b82-f18f-49f8-80fc-de9bdfaf1f91/autodispatch" at bounding box center [196, 38] width 128 height 6
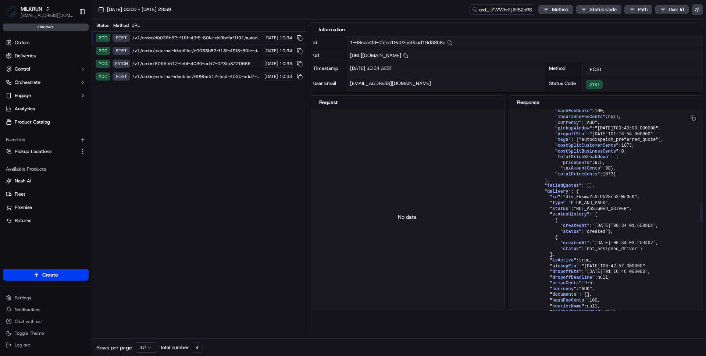
scroll to position [1048, 0]
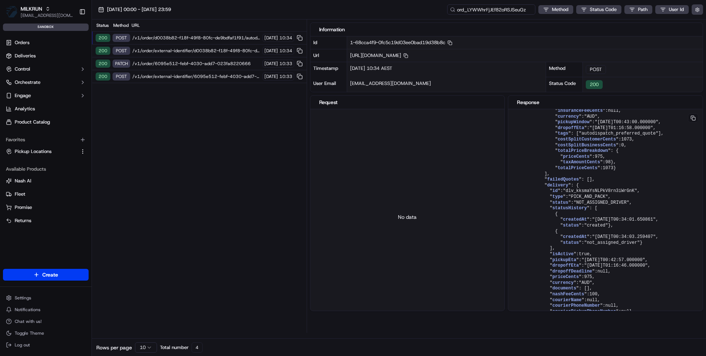
click at [493, 10] on input "ord_LYWWhrFjJEf82oRSJSeuGz" at bounding box center [491, 9] width 88 height 10
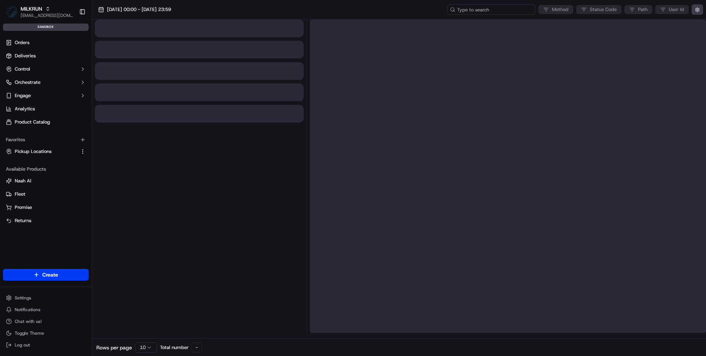
click at [489, 13] on input at bounding box center [491, 9] width 88 height 10
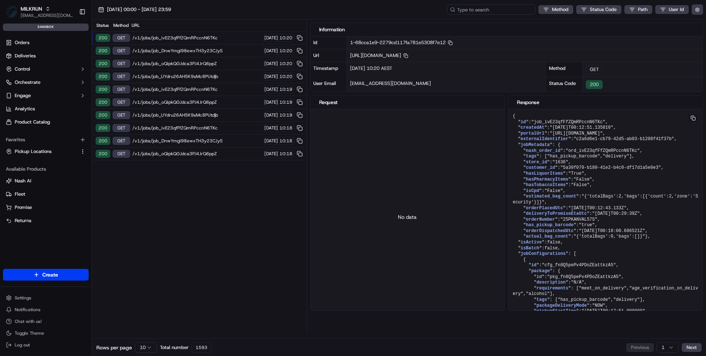
paste input "ord_hsSoLpEcTwQRrCcPeycqFK"
type input "ord_hsSoLpEcTwQRrCcPeycqFK"
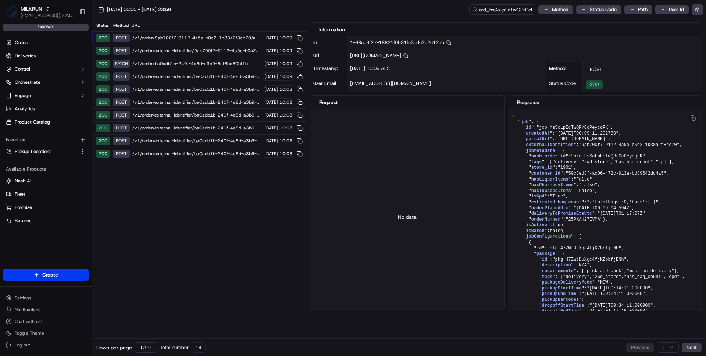
click at [166, 64] on span "/v1/order/ba0adb1b-240f-4e8d-a3b9-3ef6bc80bf1b" at bounding box center [196, 64] width 128 height 6
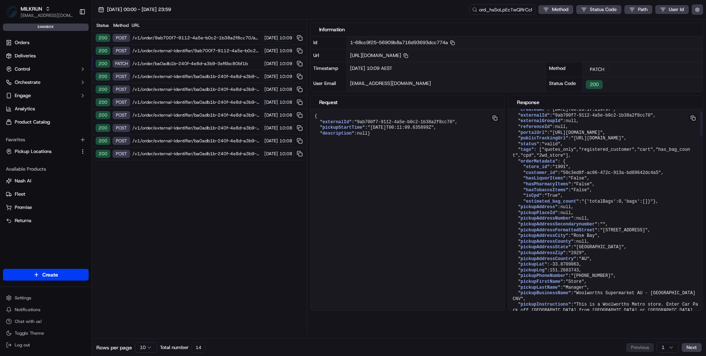
scroll to position [6, 0]
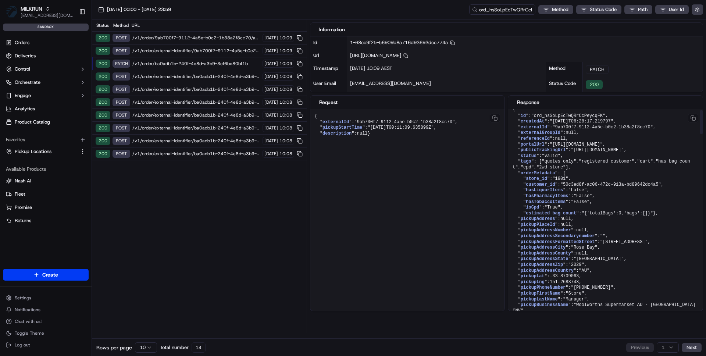
click at [171, 65] on span "/v1/order/ba0adb1b-240f-4e8d-a3b9-3ef6bc80bf1b" at bounding box center [196, 64] width 128 height 6
click at [169, 78] on span "/v1/order/external-identifier/ba0adb1b-240f-4e8d-a3b9-3ef6bc80bf1b" at bounding box center [196, 76] width 128 height 6
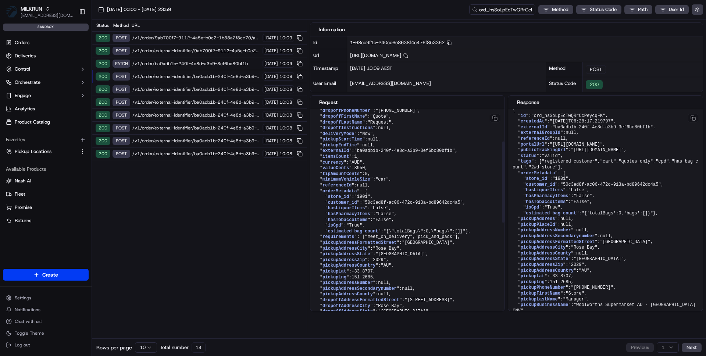
scroll to position [86, 0]
click at [46, 82] on button "Orchestrate" at bounding box center [46, 82] width 86 height 12
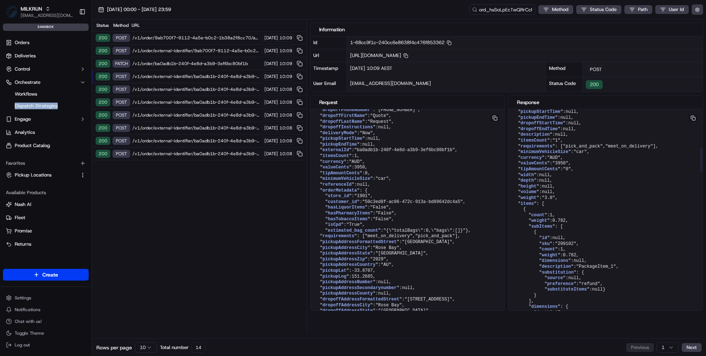
scroll to position [372, 0]
click at [161, 39] on span "/v1/order/9ab700f7-9112-4a5e-b0c2-1b38a2f8cc70/autodispatch" at bounding box center [196, 38] width 128 height 6
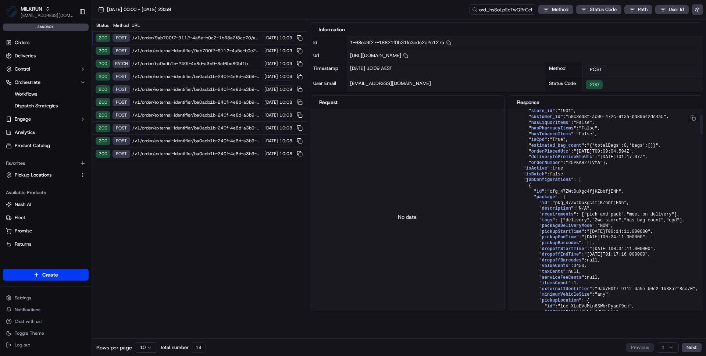
scroll to position [58, 0]
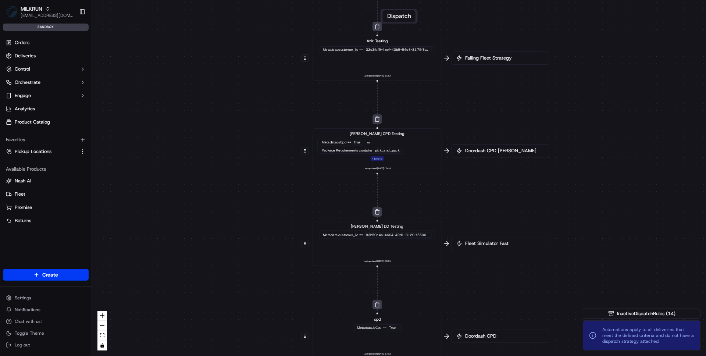
click at [396, 151] on div "pick_and_pack" at bounding box center [386, 150] width 27 height 5
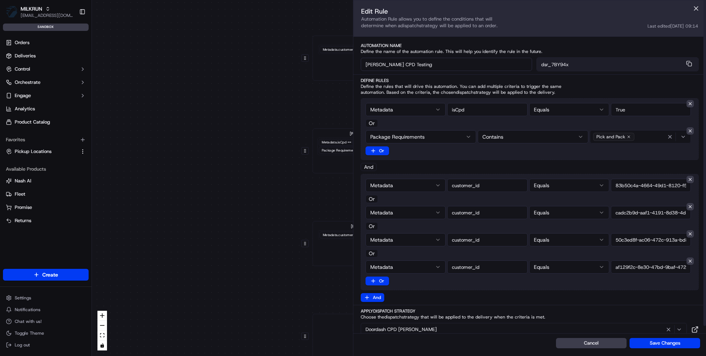
click at [591, 152] on div "Metadata Equals Or Package Requirements Contains Pick and Pack Or" at bounding box center [529, 129] width 338 height 62
click at [270, 210] on div "0 0 0 0 0 Order / Delivery Received [PERSON_NAME] Testing Metadata .customer_id…" at bounding box center [399, 178] width 614 height 356
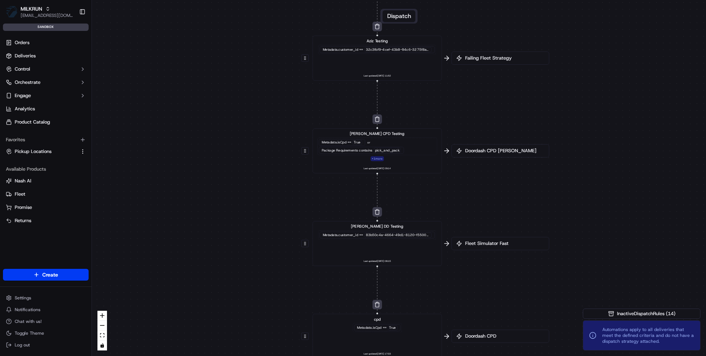
click at [366, 151] on span "contains" at bounding box center [366, 150] width 14 height 4
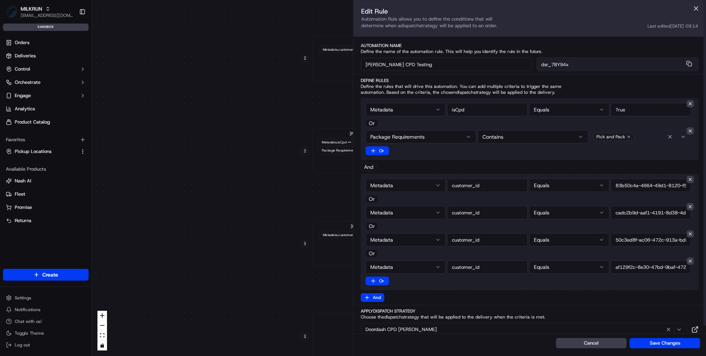
click at [640, 137] on div "Pick and Pack" at bounding box center [639, 136] width 97 height 11
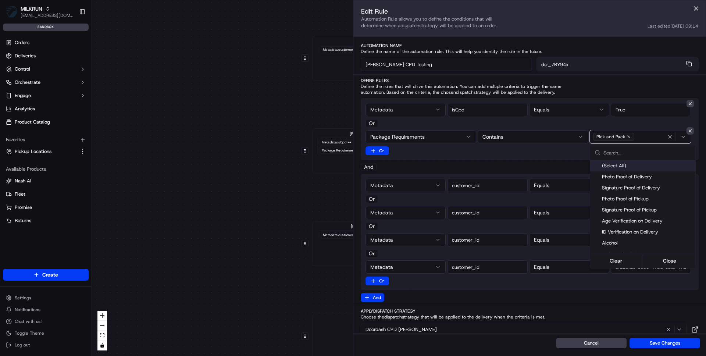
click at [556, 151] on html "MILKRUN [EMAIL_ADDRESS][DOMAIN_NAME] Toggle Sidebar sandbox Orders Deliveries C…" at bounding box center [353, 178] width 706 height 356
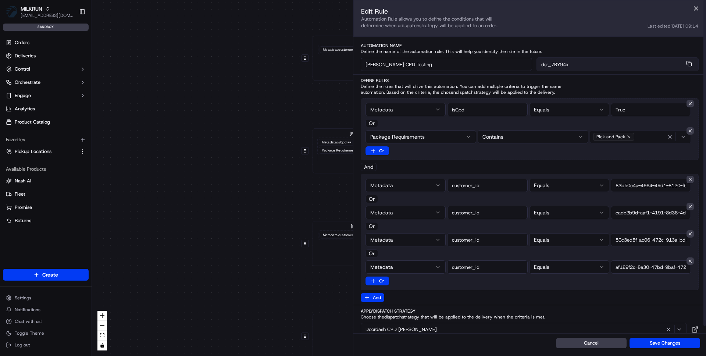
click at [316, 252] on div "[PERSON_NAME] DD Testing Metadata .customer_id == 83b50c4a-4664-49d1-8120-f5500…" at bounding box center [376, 243] width 129 height 45
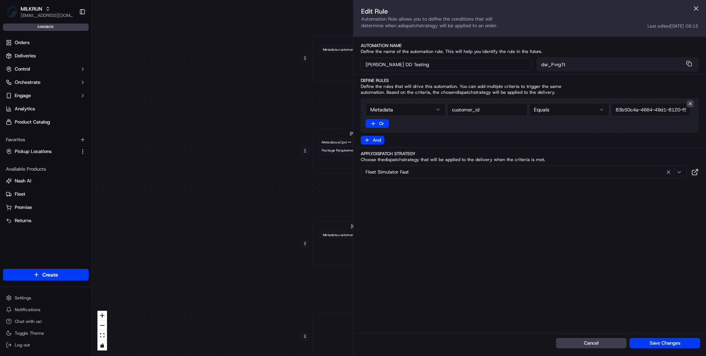
click at [278, 231] on div "0 0 0 0 0 Order / Delivery Received [PERSON_NAME] Testing Metadata .customer_id…" at bounding box center [399, 178] width 614 height 356
